Goal: Task Accomplishment & Management: Manage account settings

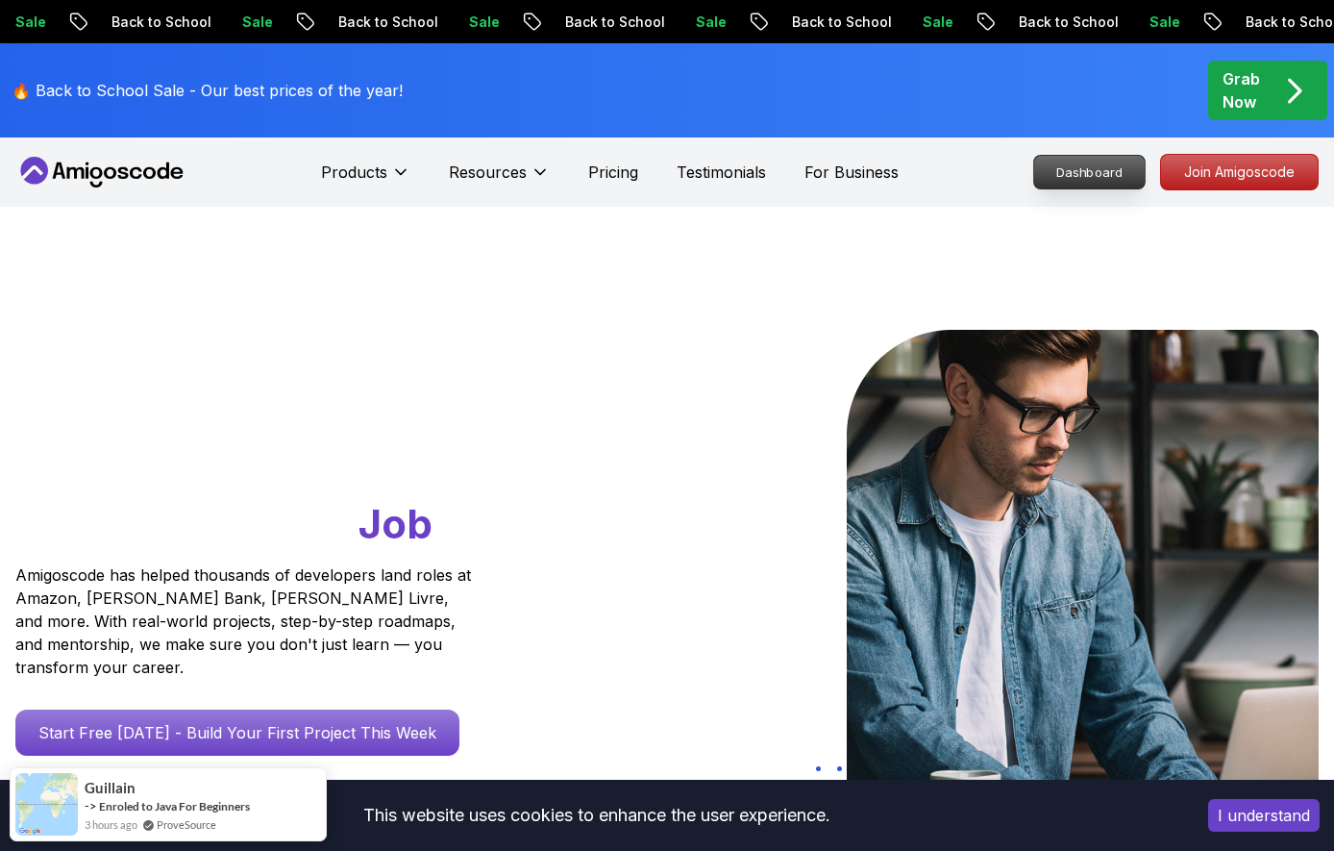
click at [1076, 168] on p "Dashboard" at bounding box center [1089, 172] width 111 height 33
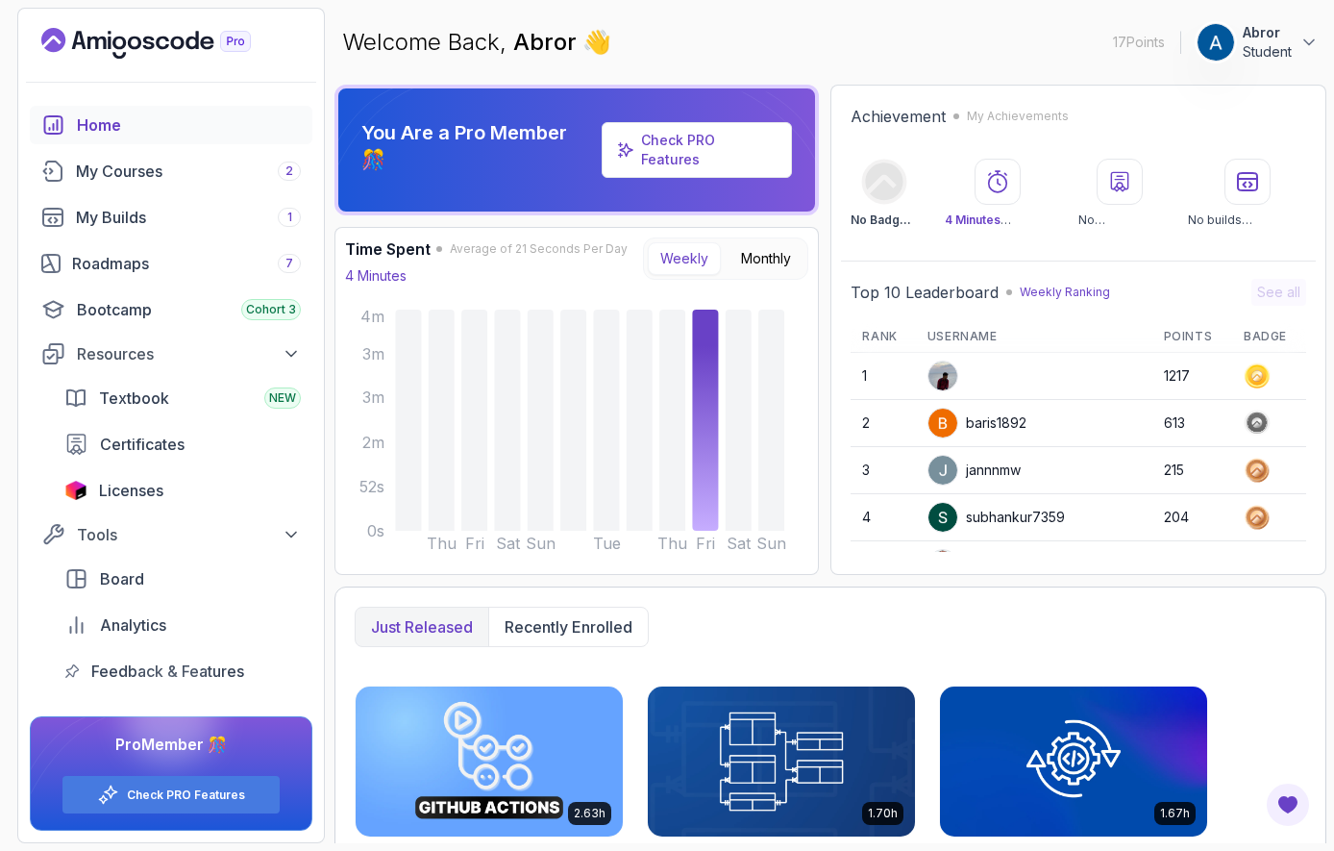
click at [1262, 45] on p "Student" at bounding box center [1267, 51] width 49 height 19
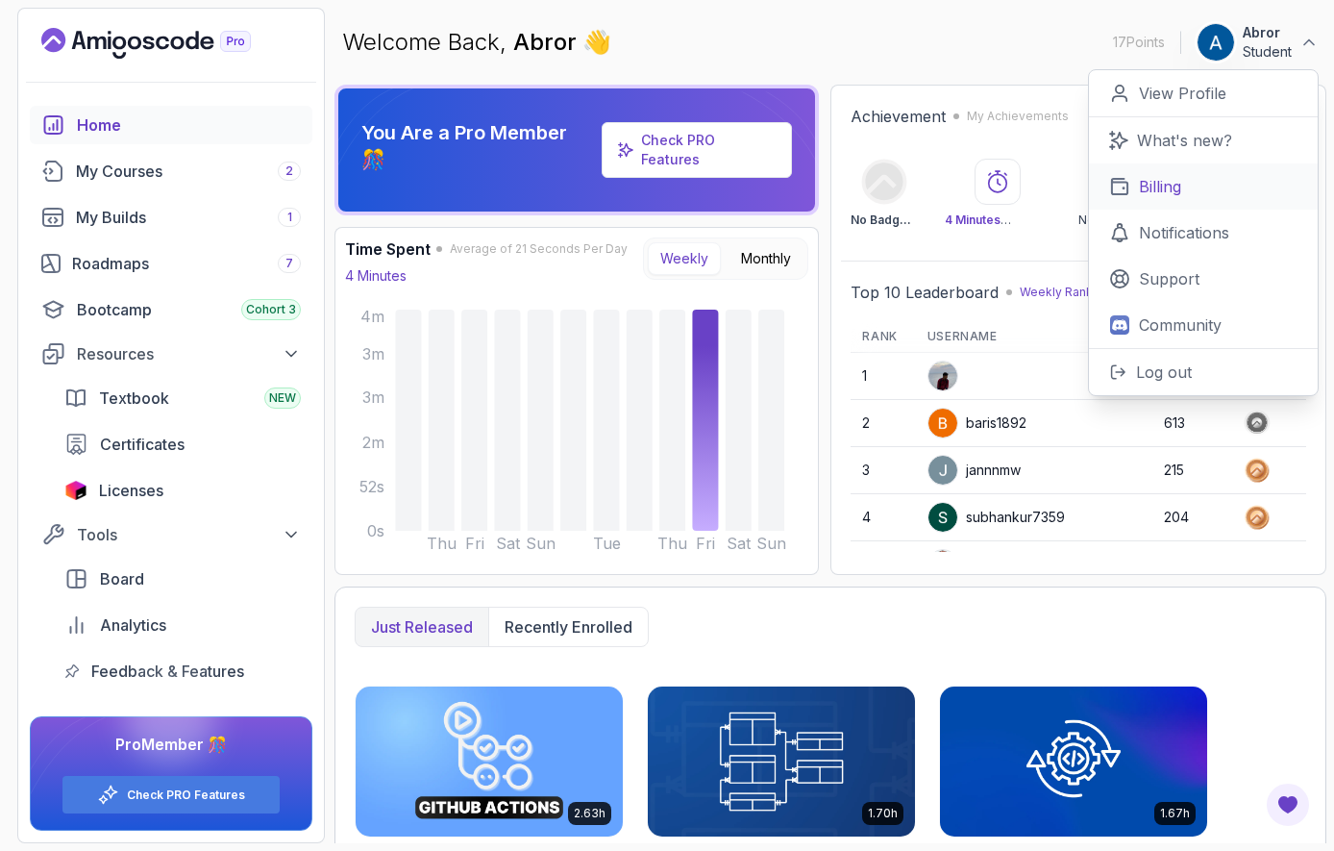
click at [1161, 172] on link "Billing" at bounding box center [1203, 186] width 229 height 46
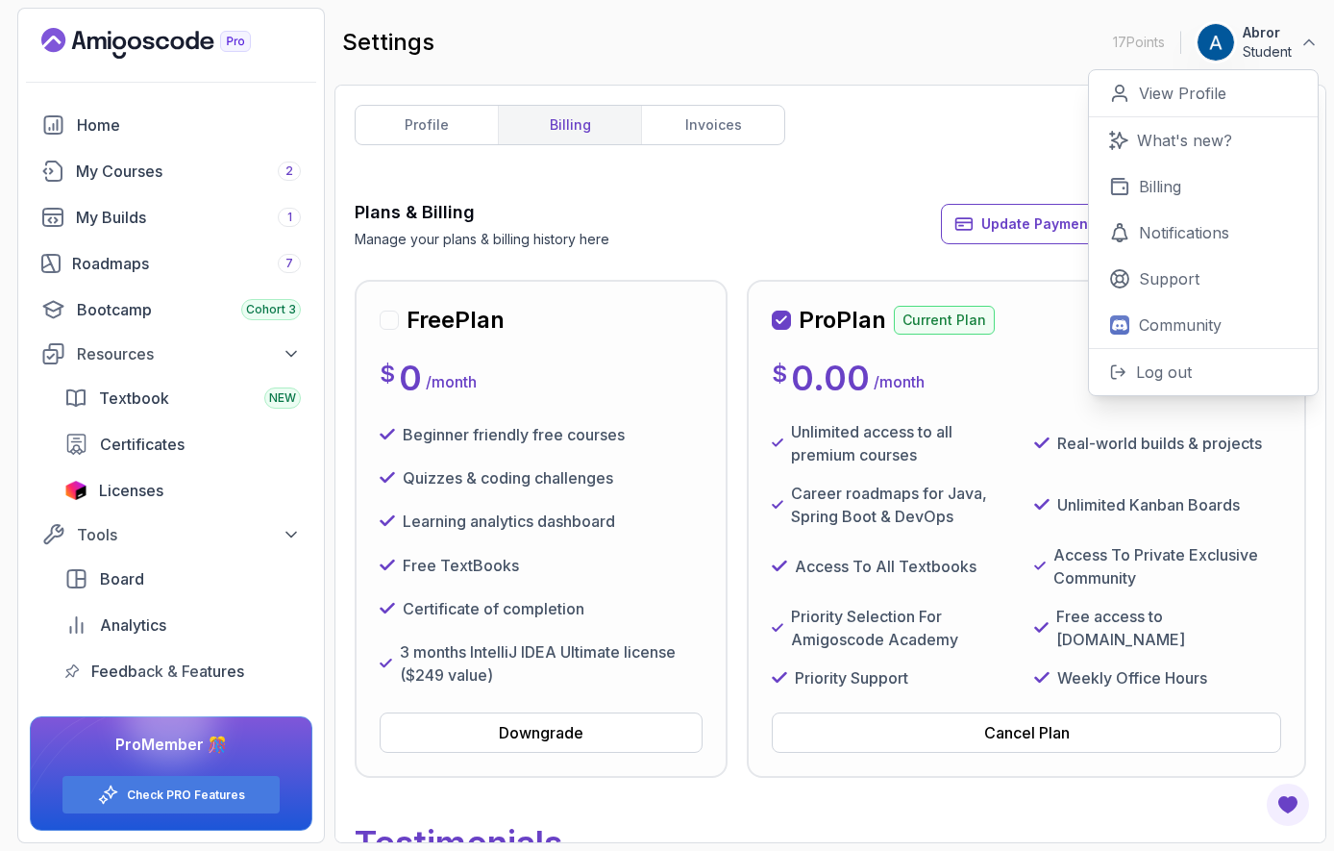
click at [739, 148] on div "profile billing invoices Plans & Billing Manage your plans & billing history he…" at bounding box center [831, 464] width 952 height 718
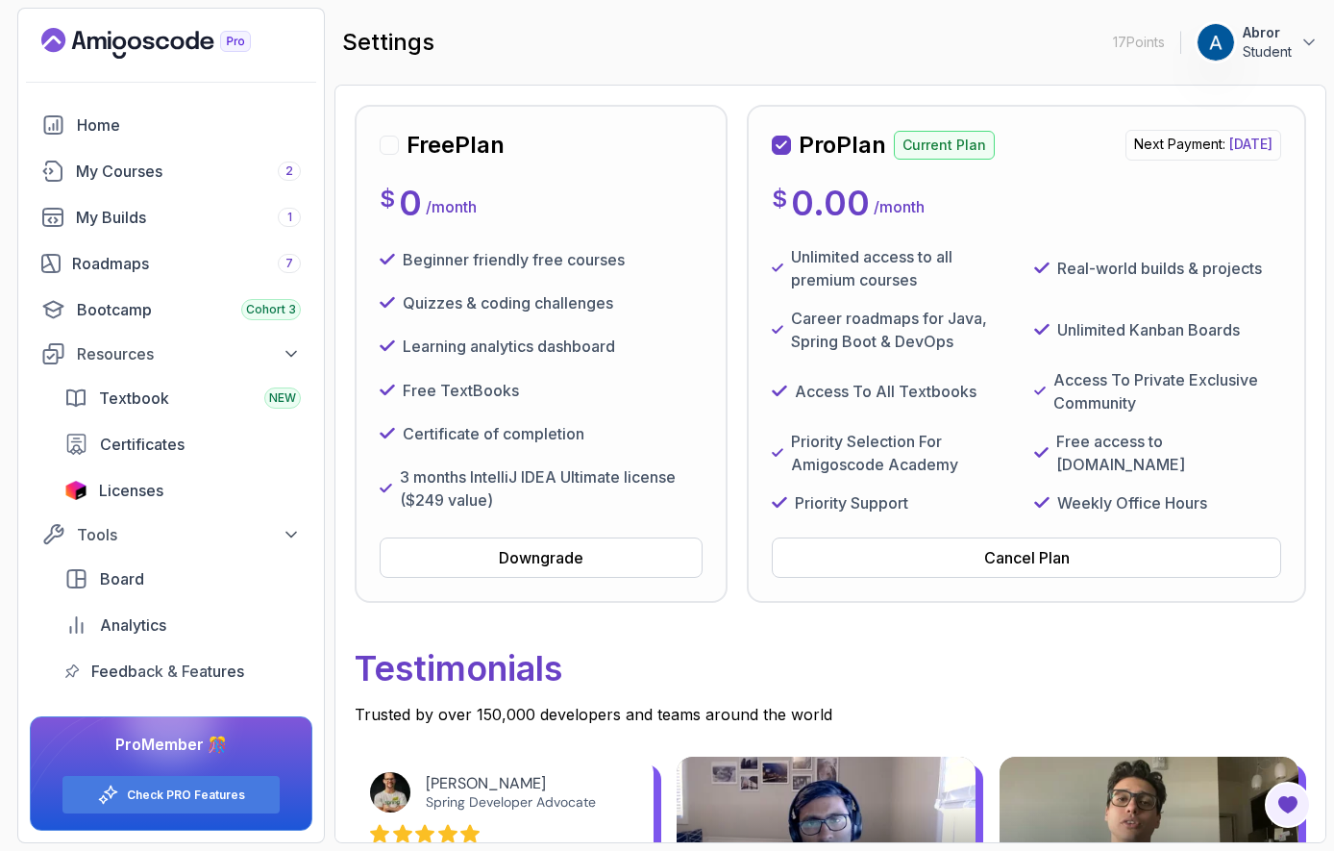
scroll to position [175, 0]
click at [1013, 569] on div "Cancel Plan" at bounding box center [1027, 557] width 86 height 23
